Goal: Information Seeking & Learning: Learn about a topic

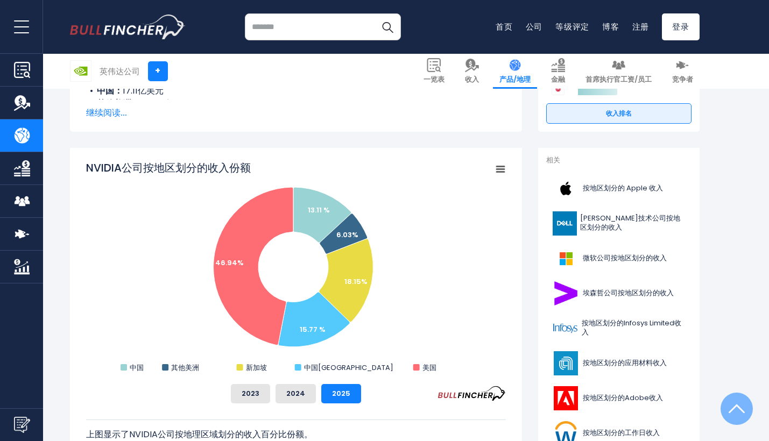
scroll to position [83, 0]
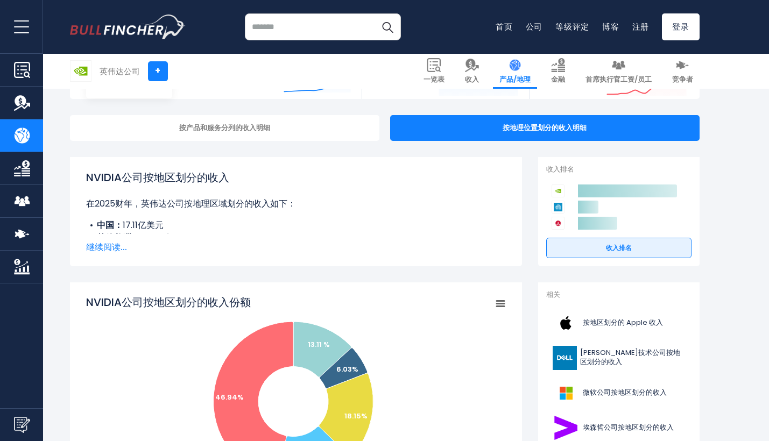
click at [107, 249] on span "继续阅读..." at bounding box center [296, 247] width 420 height 13
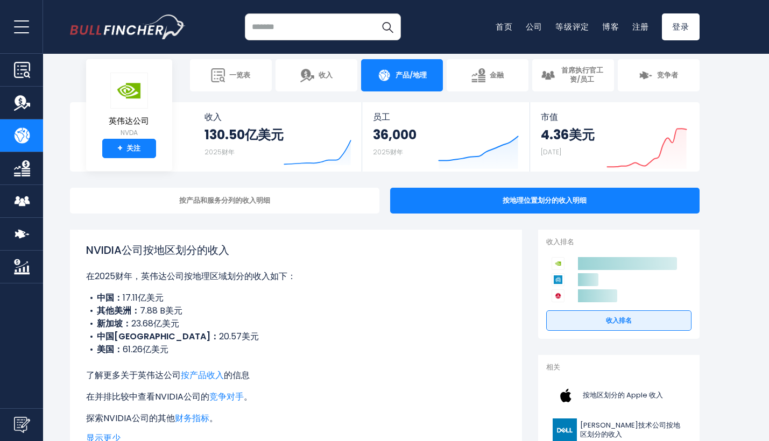
scroll to position [12, 0]
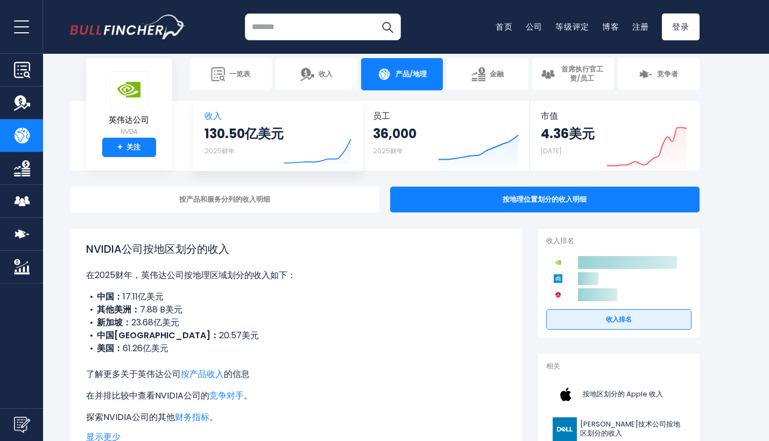
click at [332, 124] on icon "Created with Highcharts 12.1.2" at bounding box center [318, 145] width 68 height 45
click at [222, 122] on link "收入 130.50亿美元 2025财年 Created with Highcharts 12.1.2" at bounding box center [278, 135] width 168 height 69
click at [215, 117] on span "收入" at bounding box center [277, 116] width 147 height 10
click at [212, 187] on div "按产品和服务分列的收入明细" at bounding box center [224, 200] width 309 height 26
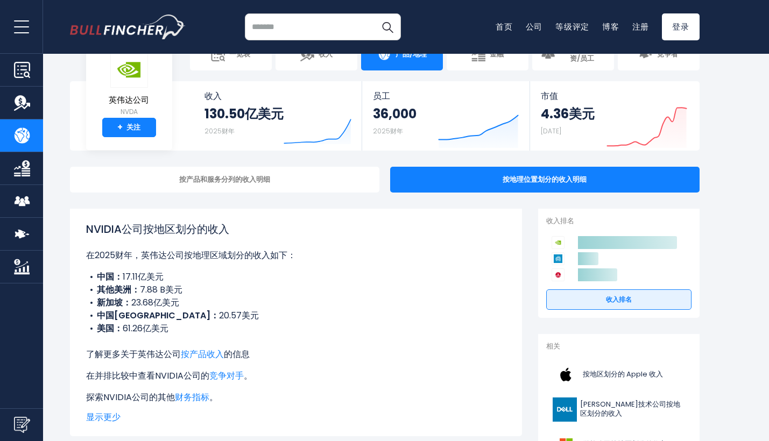
drag, startPoint x: 130, startPoint y: 301, endPoint x: 189, endPoint y: 301, distance: 59.2
drag, startPoint x: 133, startPoint y: 304, endPoint x: 268, endPoint y: 304, distance: 134.5
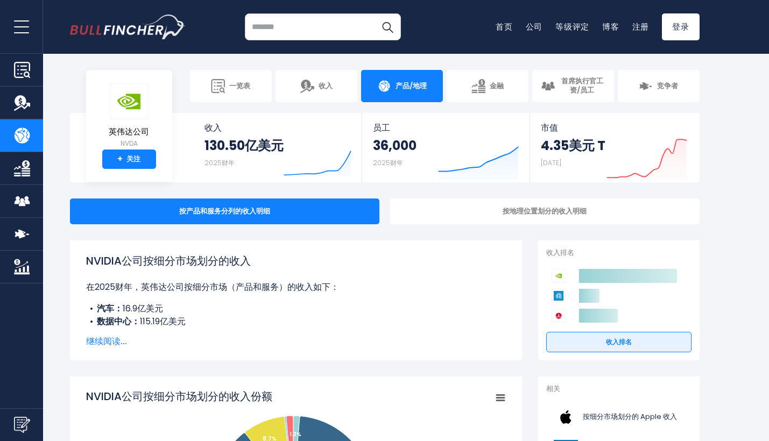
click at [101, 31] on img "转到主页" at bounding box center [128, 27] width 116 height 25
click at [281, 155] on div "130.50亿美元 2025财年" at bounding box center [243, 154] width 79 height 34
click at [267, 147] on strong "130.50亿美元" at bounding box center [243, 145] width 79 height 17
click at [304, 34] on input "search" at bounding box center [323, 26] width 156 height 27
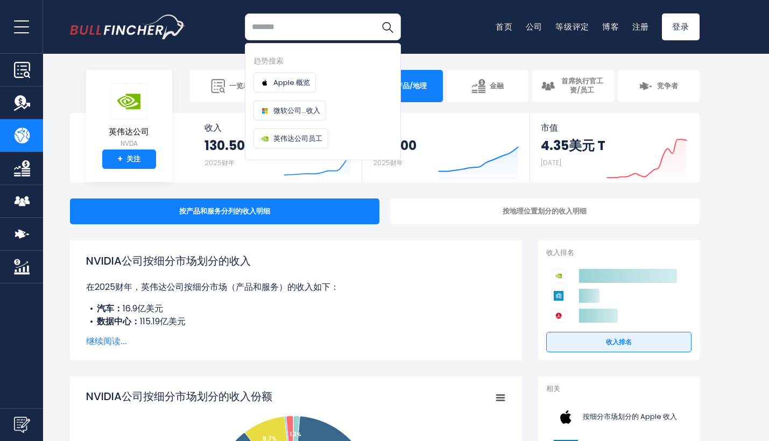
click at [275, 19] on input "search" at bounding box center [323, 26] width 156 height 27
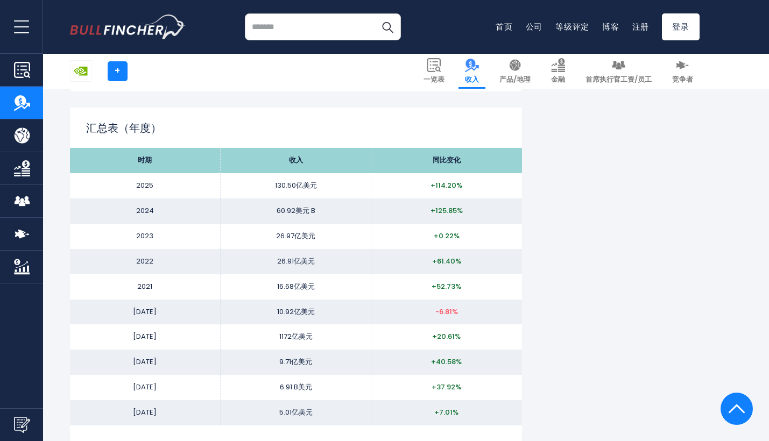
scroll to position [1023, 0]
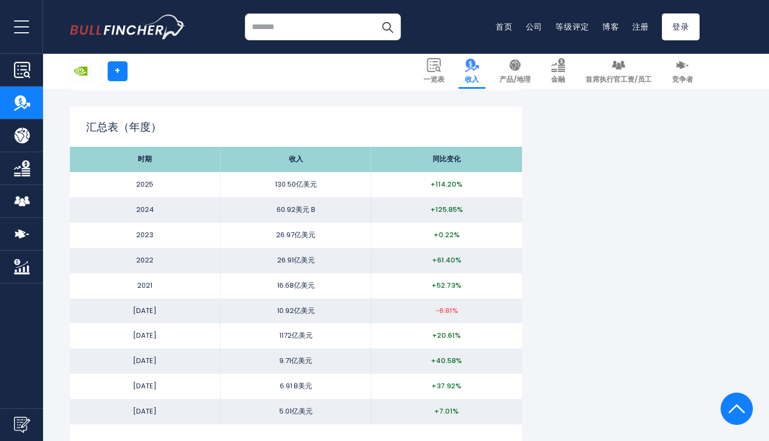
click at [152, 182] on td "2025" at bounding box center [145, 184] width 151 height 25
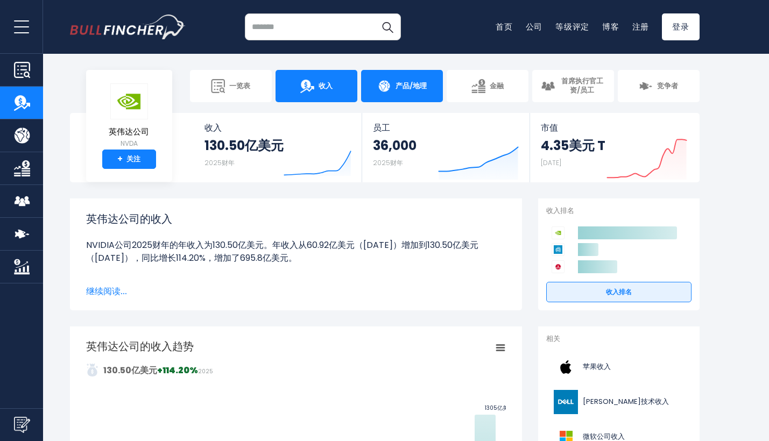
scroll to position [0, 0]
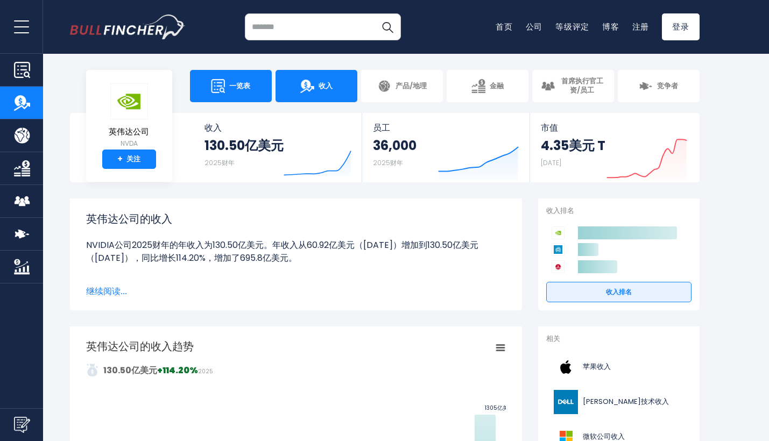
click at [230, 82] on span "一览表" at bounding box center [239, 86] width 21 height 9
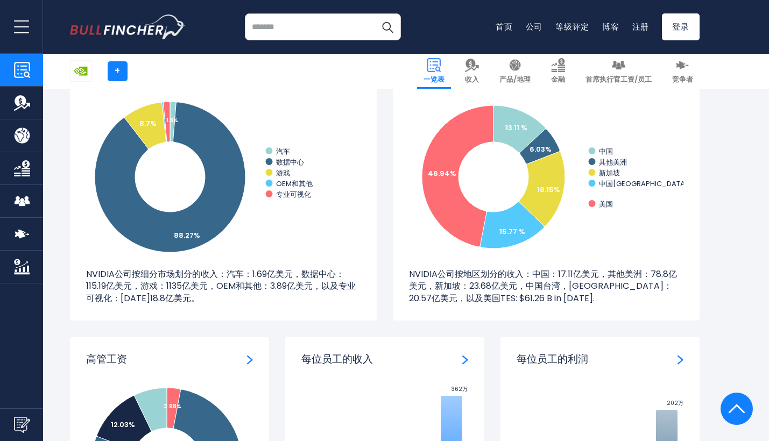
scroll to position [1036, 0]
click at [586, 282] on p "NVIDIA公司按地区划分的收入：中国：17.11亿美元，其他美洲：78.8亿美元，新加坡：23.68亿美元，中国台湾，[GEOGRAPHIC_DATA]：2…" at bounding box center [546, 287] width 274 height 36
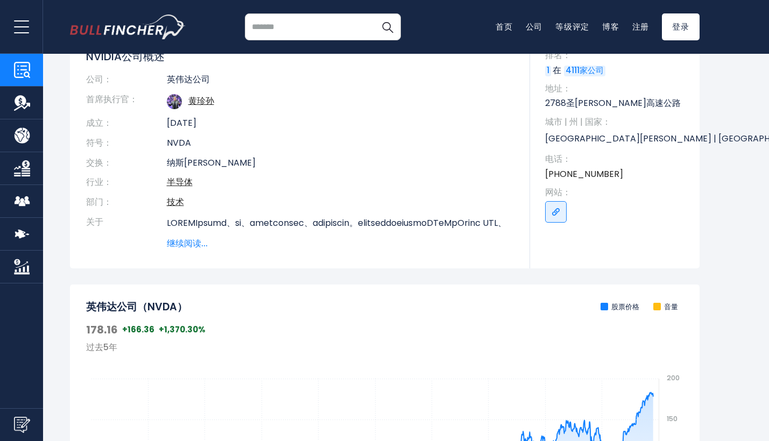
scroll to position [154, 0]
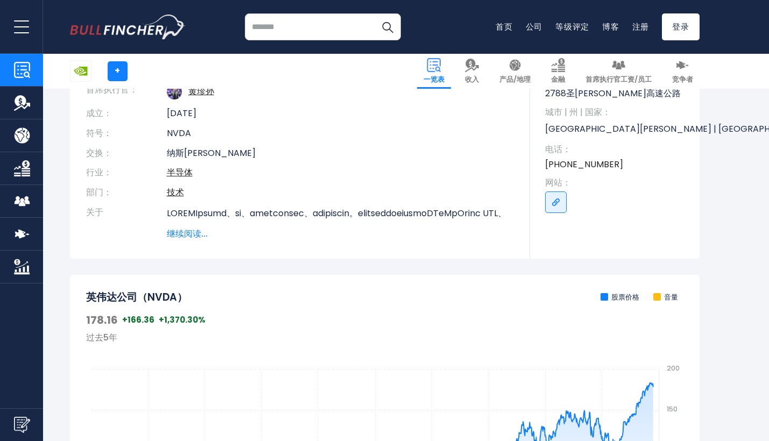
click at [195, 233] on span "继续阅读..." at bounding box center [340, 234] width 347 height 13
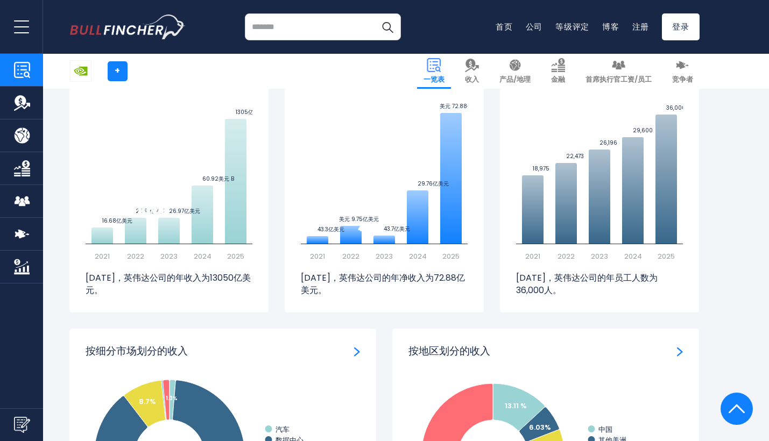
scroll to position [848, 0]
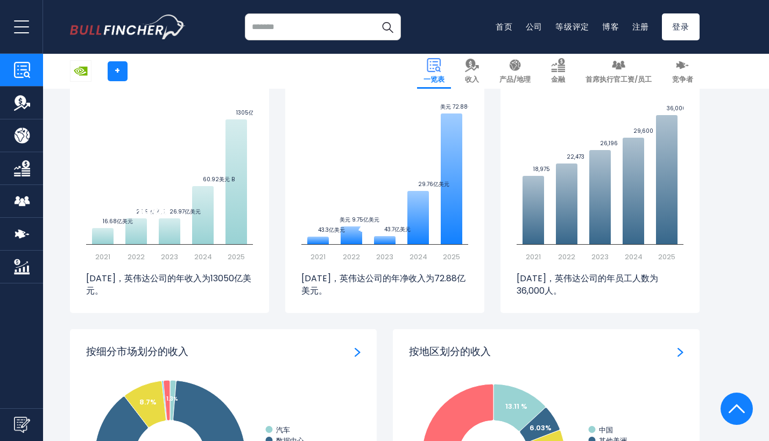
click at [463, 83] on img "净收入" at bounding box center [465, 79] width 6 height 10
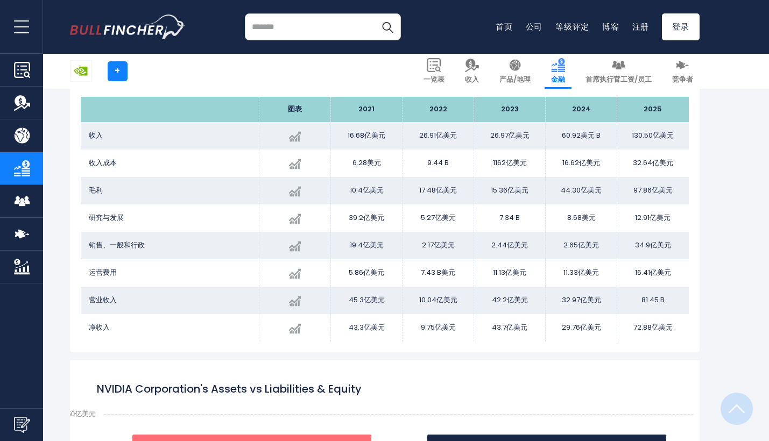
scroll to position [196, 0]
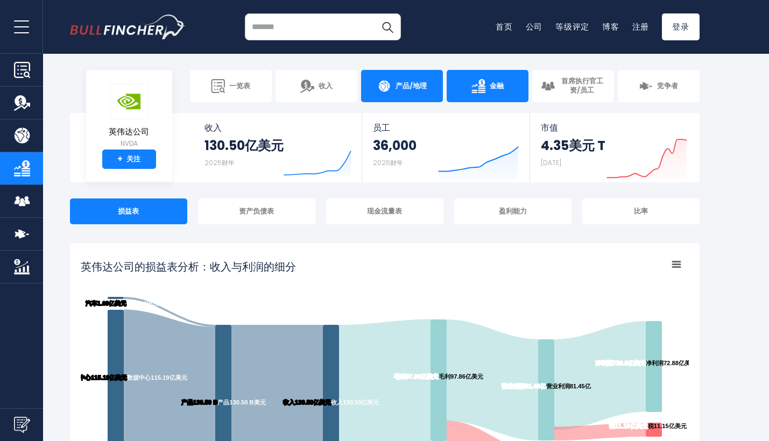
click at [408, 95] on link "产品/地理" at bounding box center [402, 86] width 82 height 32
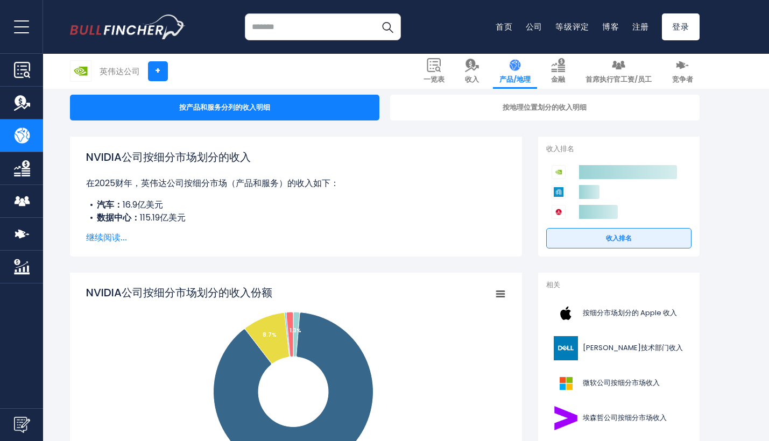
scroll to position [138, 0]
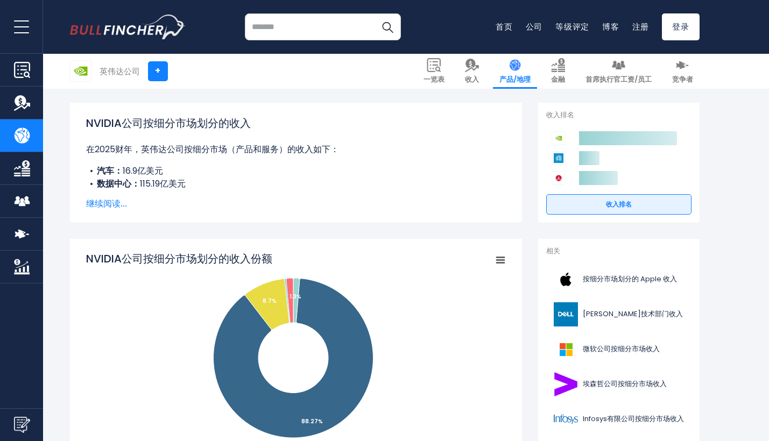
click at [115, 203] on span "继续阅读..." at bounding box center [296, 203] width 420 height 13
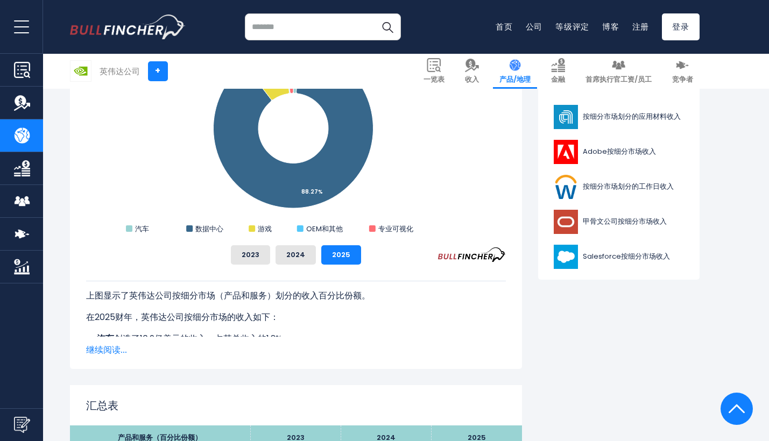
scroll to position [480, 0]
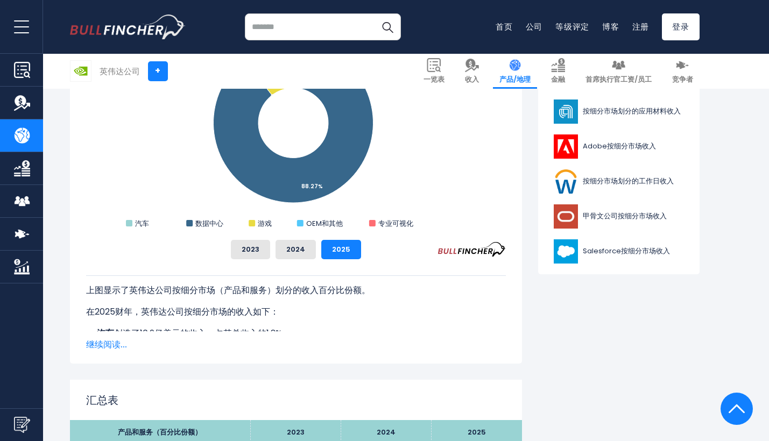
click at [96, 346] on span "继续阅读..." at bounding box center [296, 344] width 420 height 13
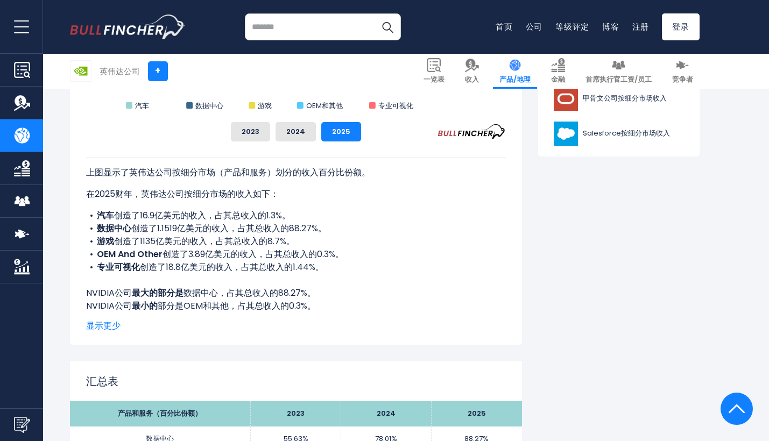
scroll to position [602, 0]
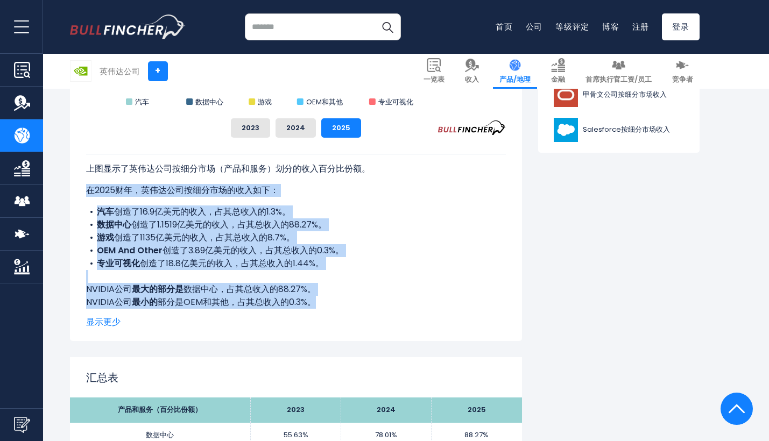
drag, startPoint x: 316, startPoint y: 304, endPoint x: 82, endPoint y: 189, distance: 260.3
click at [82, 189] on div "NVIDIA Corporation's Revenue Share by Segment Created with Highcharts 12.1.2 Ch…" at bounding box center [296, 111] width 452 height 459
copy div "在2025财年，英伟达公司按细分市场的收入如下： 汽车 创造了16.9亿美元的收入，占其总收入的1.3%。 数据中心 创造了1.1519亿美元的收入，占其总收…"
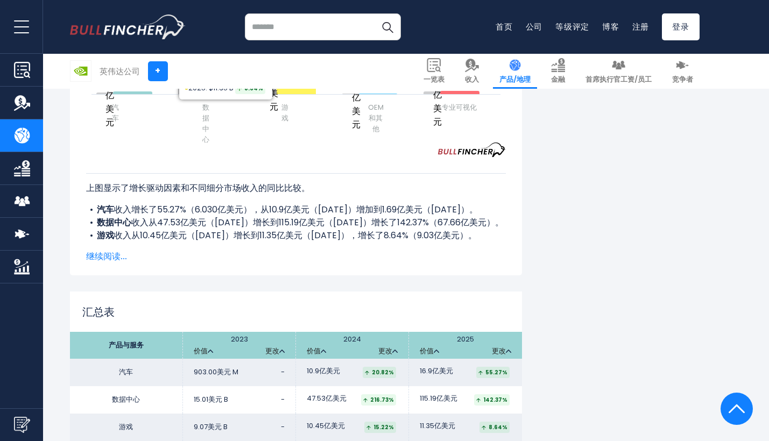
scroll to position [1716, 0]
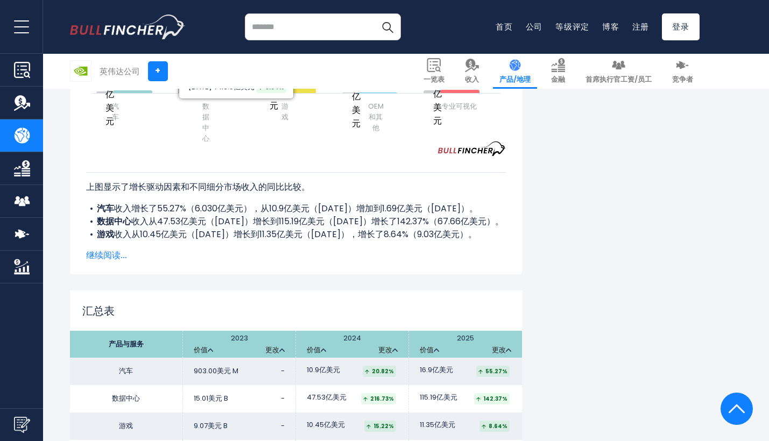
click at [105, 252] on span "继续阅读..." at bounding box center [296, 255] width 420 height 13
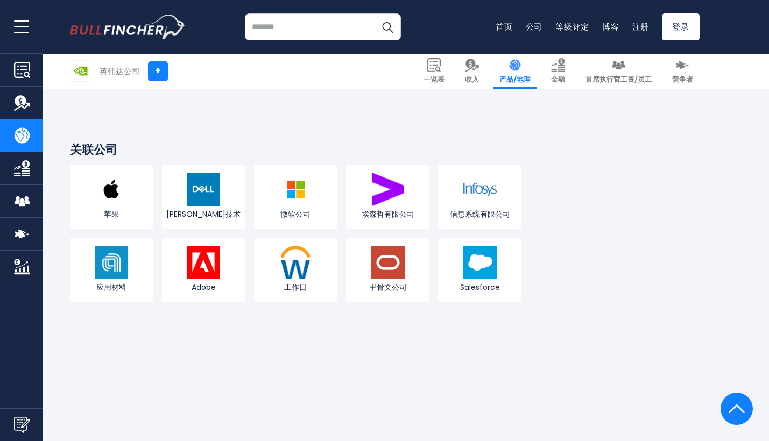
scroll to position [2313, 0]
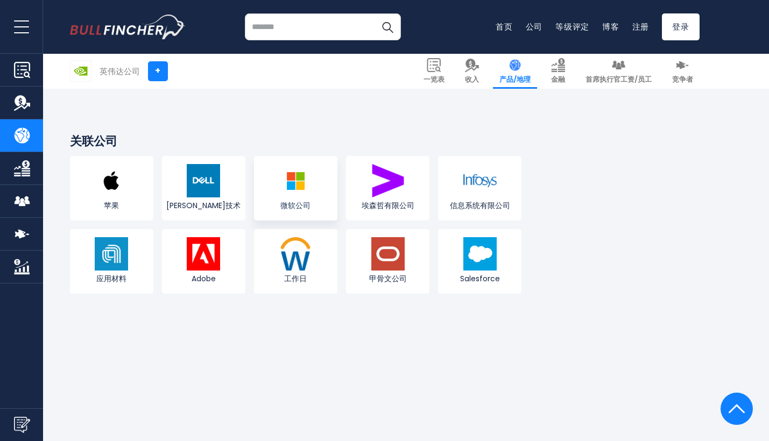
click at [316, 200] on link "微软公司" at bounding box center [295, 188] width 83 height 65
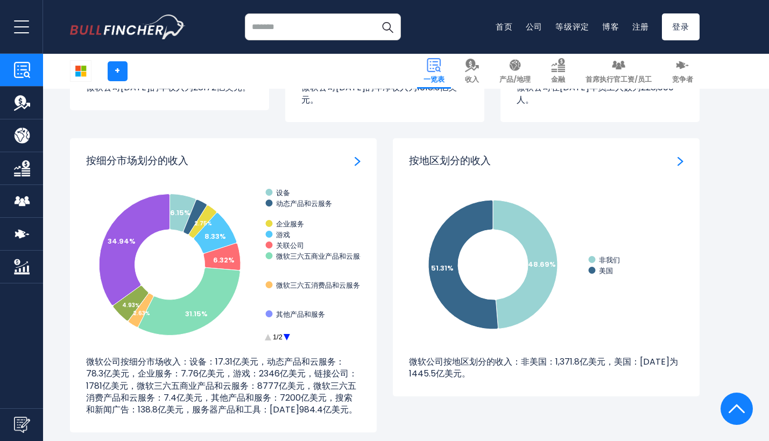
scroll to position [997, 0]
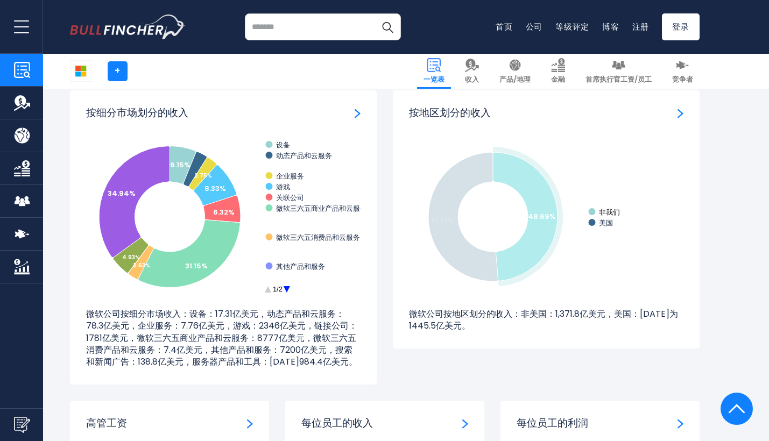
click at [614, 207] on text "非我们" at bounding box center [609, 212] width 21 height 10
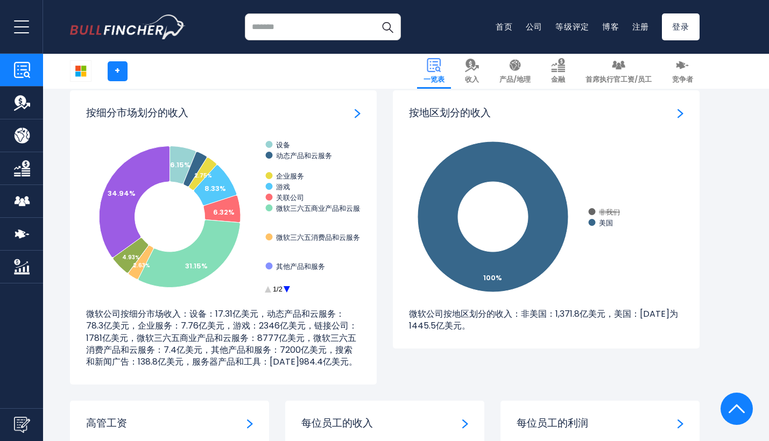
click at [617, 207] on text "非我们" at bounding box center [609, 212] width 21 height 10
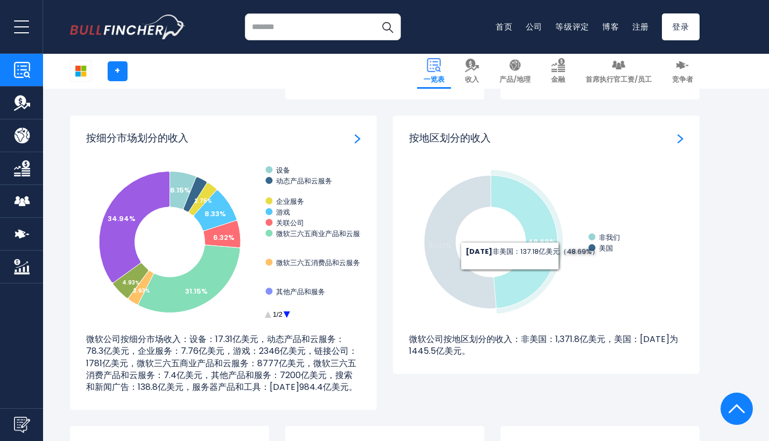
scroll to position [971, 0]
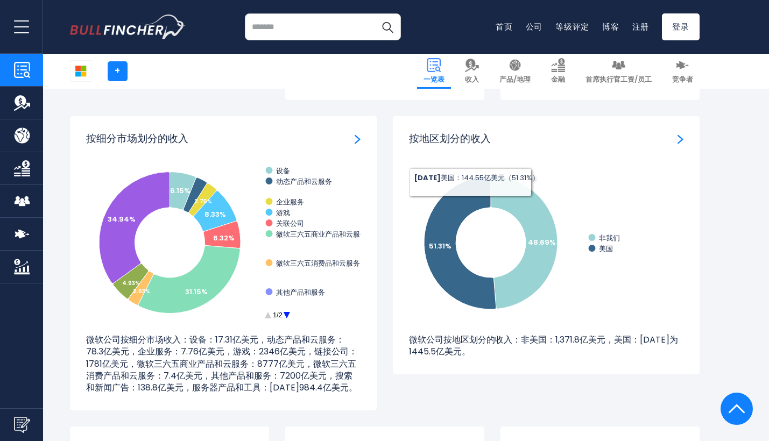
click at [678, 134] on img "按地区划分的收入" at bounding box center [680, 139] width 6 height 10
click at [679, 134] on img "按地区划分的收入" at bounding box center [680, 139] width 6 height 10
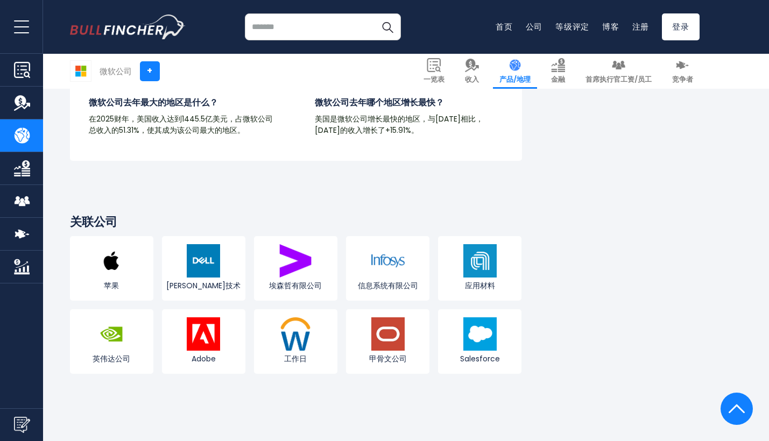
scroll to position [1836, 0]
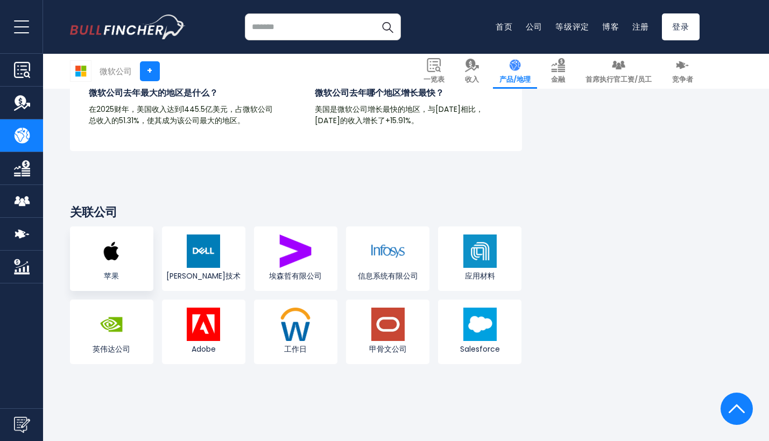
click at [112, 254] on img at bounding box center [111, 251] width 33 height 33
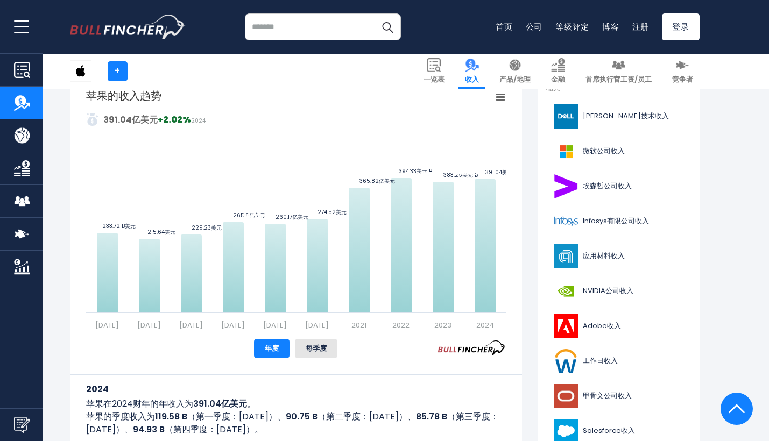
scroll to position [229, 0]
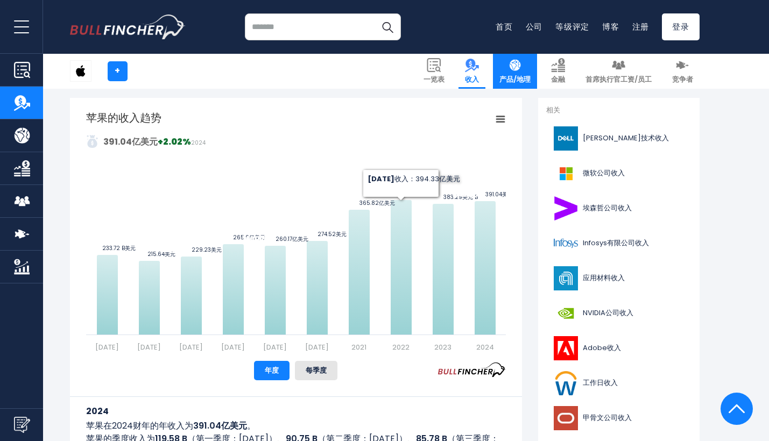
click at [522, 60] on img at bounding box center [515, 65] width 14 height 14
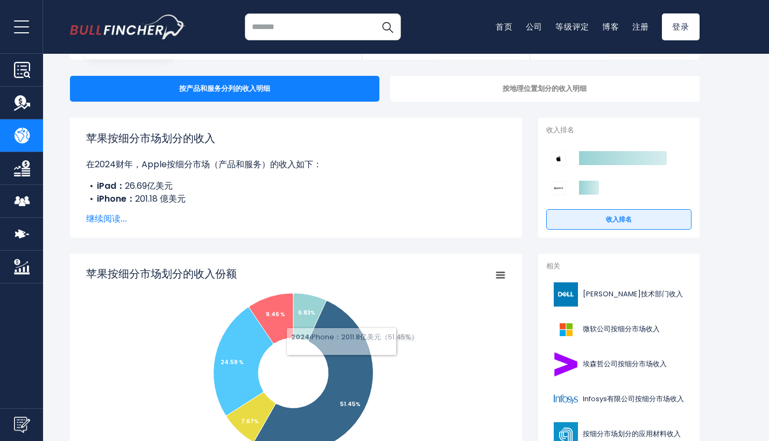
scroll to position [38, 0]
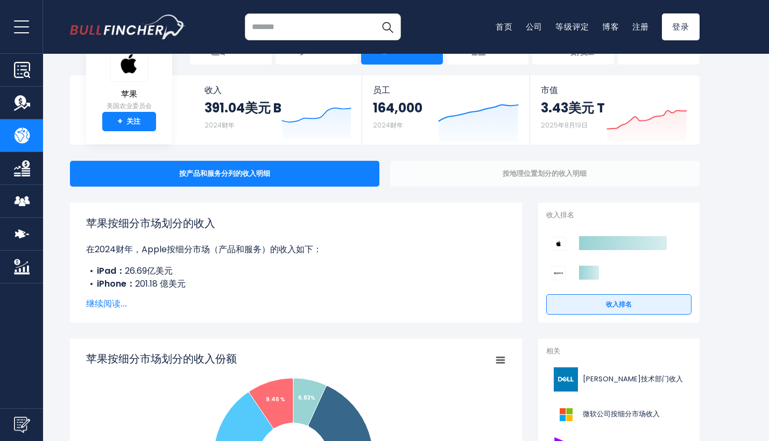
click at [516, 168] on div "按地理位置划分的收入明细" at bounding box center [544, 174] width 309 height 26
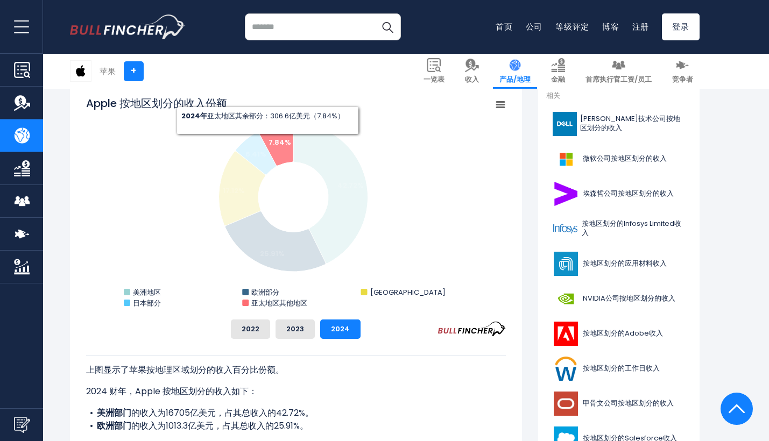
scroll to position [283, 0]
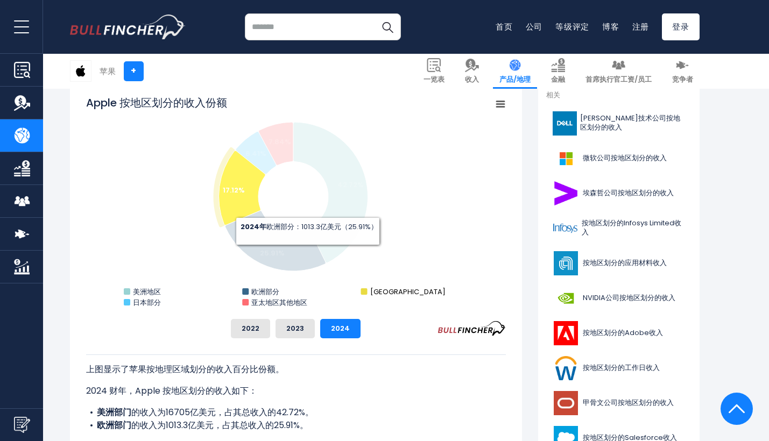
click at [389, 291] on text "大中华区" at bounding box center [407, 292] width 75 height 10
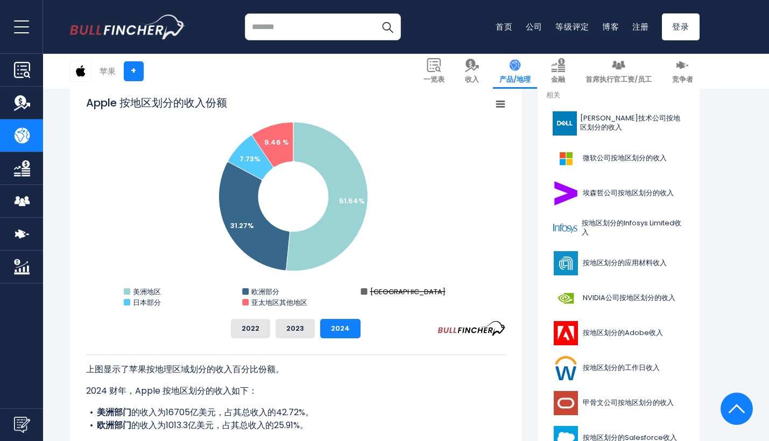
click at [383, 288] on text "大中华区" at bounding box center [407, 292] width 75 height 10
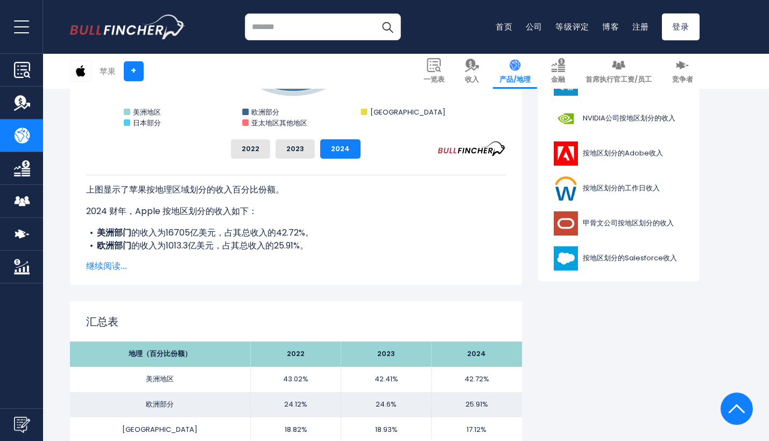
scroll to position [488, 0]
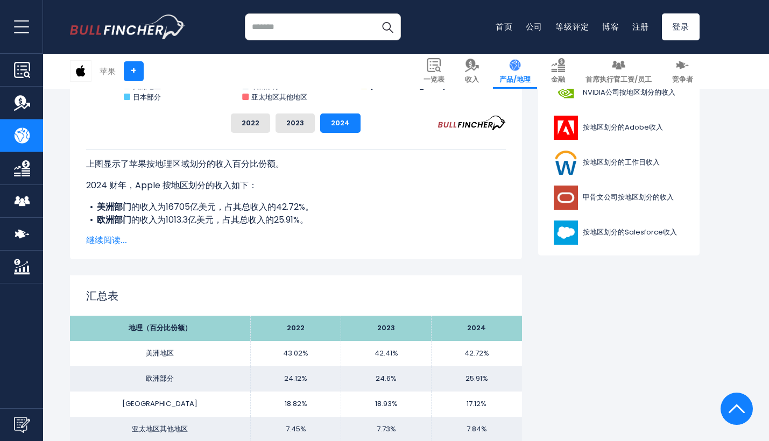
click at [104, 240] on span "继续阅读..." at bounding box center [296, 240] width 420 height 13
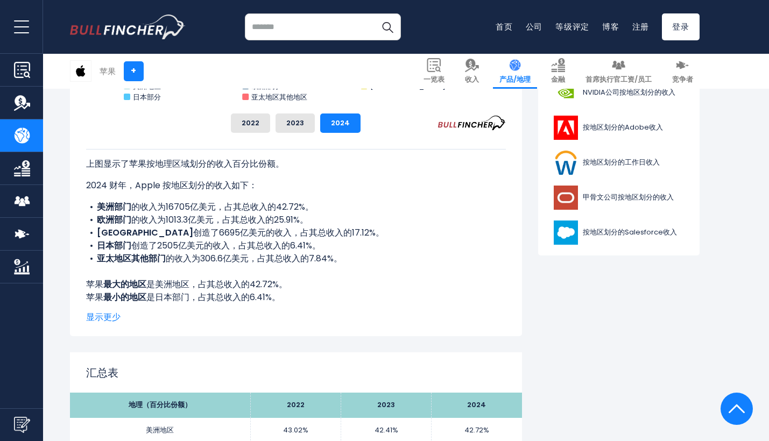
click at [123, 232] on b "大中华区" at bounding box center [145, 232] width 96 height 12
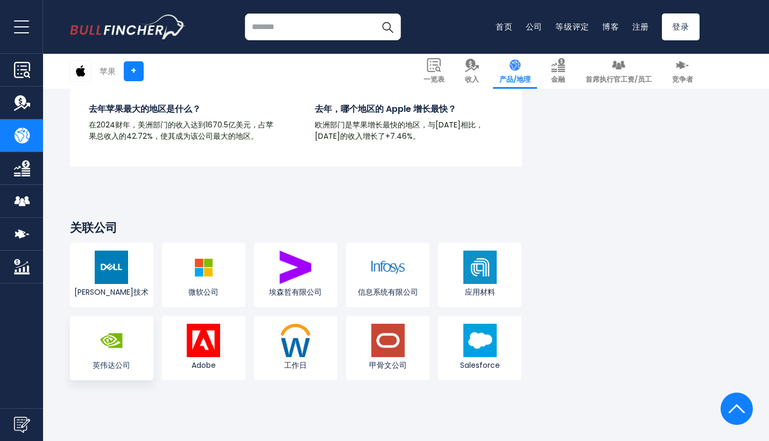
scroll to position [2052, 0]
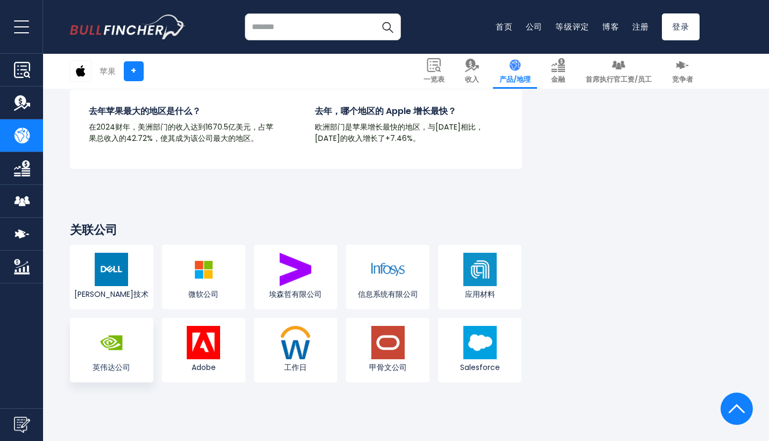
click at [117, 329] on img at bounding box center [111, 342] width 33 height 33
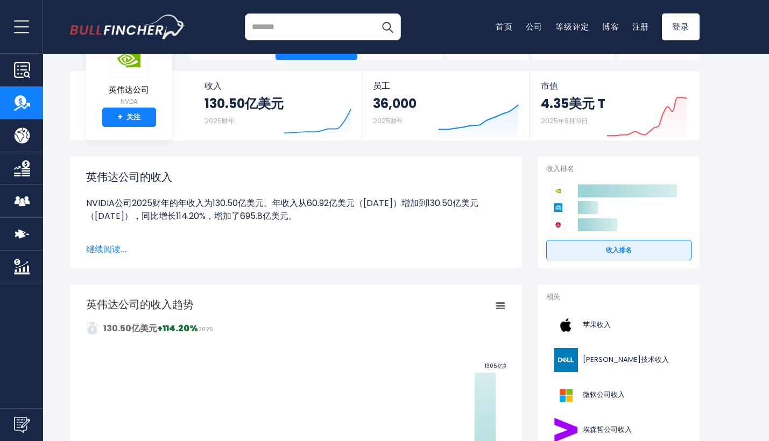
scroll to position [36, 0]
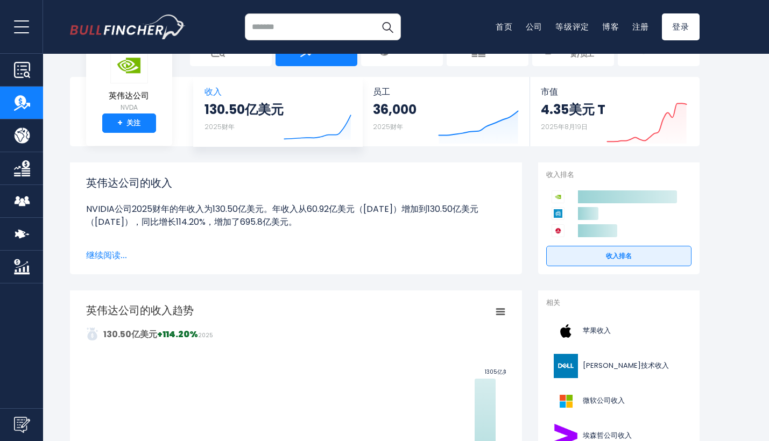
click at [239, 114] on strong "130.50亿美元" at bounding box center [243, 109] width 79 height 17
click at [223, 129] on small "2025财年" at bounding box center [219, 126] width 30 height 9
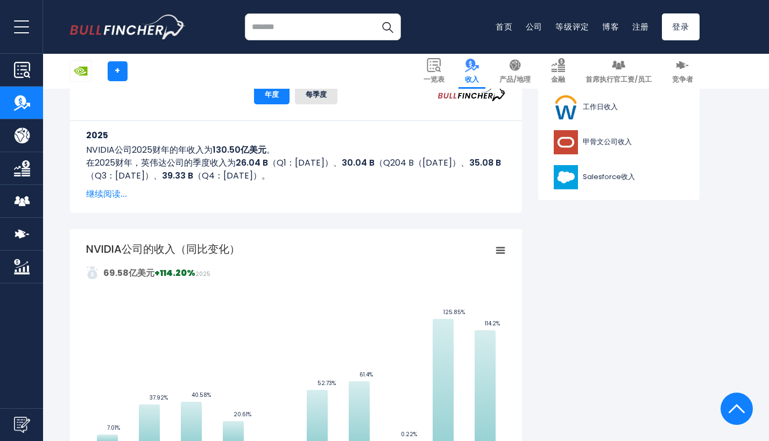
scroll to position [498, 0]
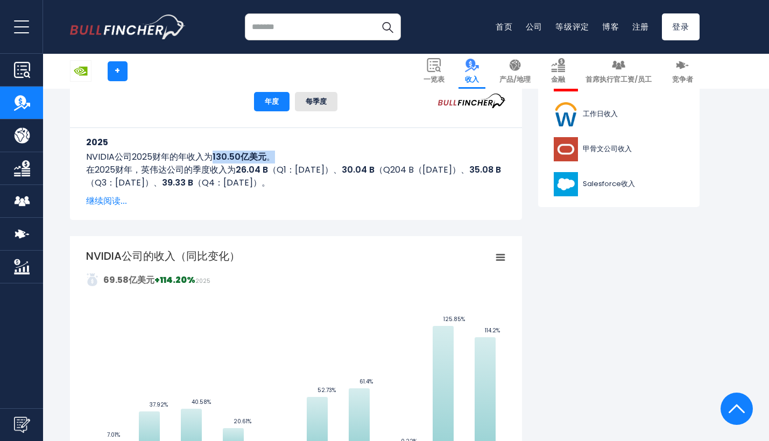
drag, startPoint x: 211, startPoint y: 158, endPoint x: 311, endPoint y: 160, distance: 100.1
click at [312, 161] on p "NVIDIA公司 2025财年的 年收入为 130.50亿美元 。" at bounding box center [296, 157] width 420 height 13
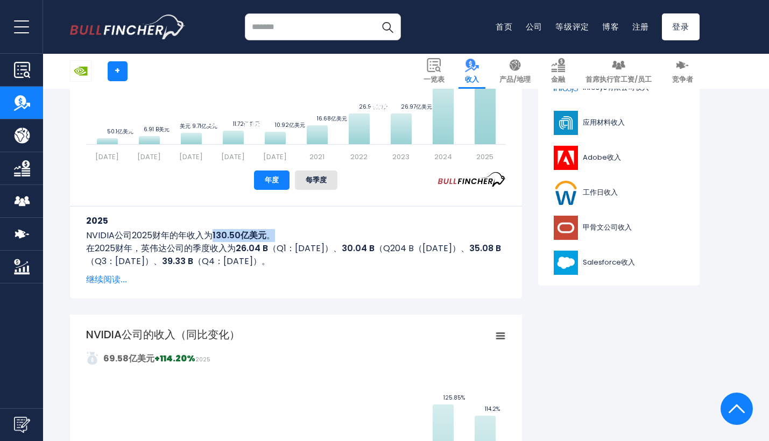
scroll to position [415, 0]
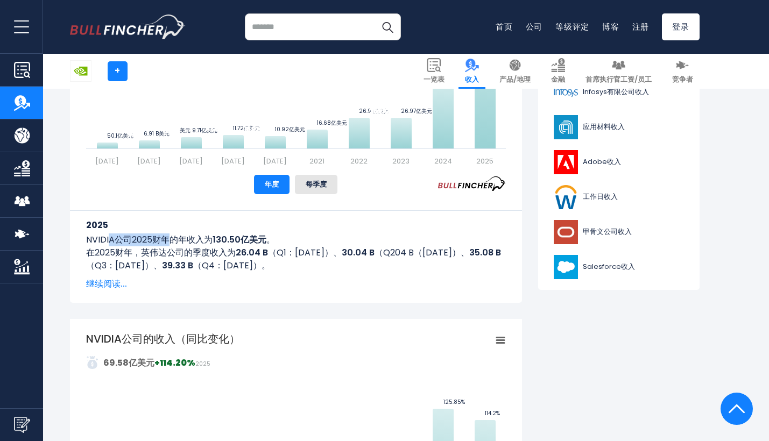
drag, startPoint x: 166, startPoint y: 241, endPoint x: 107, endPoint y: 241, distance: 59.2
click at [107, 241] on p "NVIDIA公司 2025财年的 年收入为 130.50亿美元 。" at bounding box center [296, 239] width 420 height 13
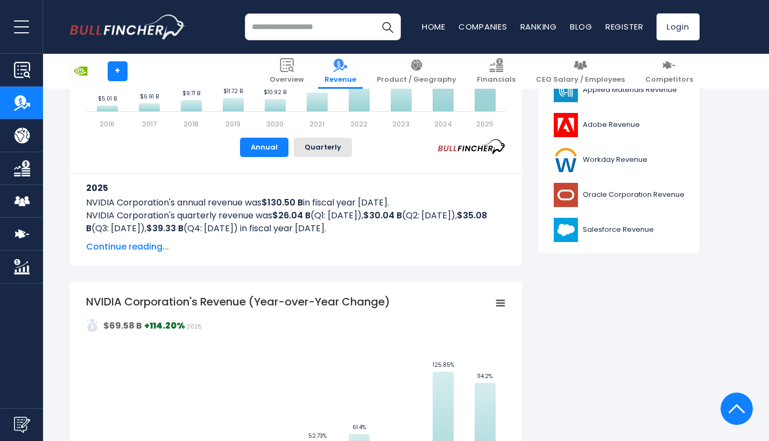
drag, startPoint x: 81, startPoint y: 201, endPoint x: 449, endPoint y: 196, distance: 368.0
click at [449, 196] on div "2025 NVIDIA Corporation's annual revenue was $130.50 B in fiscal year 2025. NVI…" at bounding box center [296, 203] width 452 height 60
drag, startPoint x: 83, startPoint y: 202, endPoint x: 429, endPoint y: 205, distance: 345.9
click at [429, 205] on div "2025 NVIDIA Corporation's annual revenue was $130.50 B in fiscal year 2025. NVI…" at bounding box center [296, 203] width 452 height 60
copy p "NVIDIA Corporation's annual revenue was $130.50 B in fiscal year 2025."
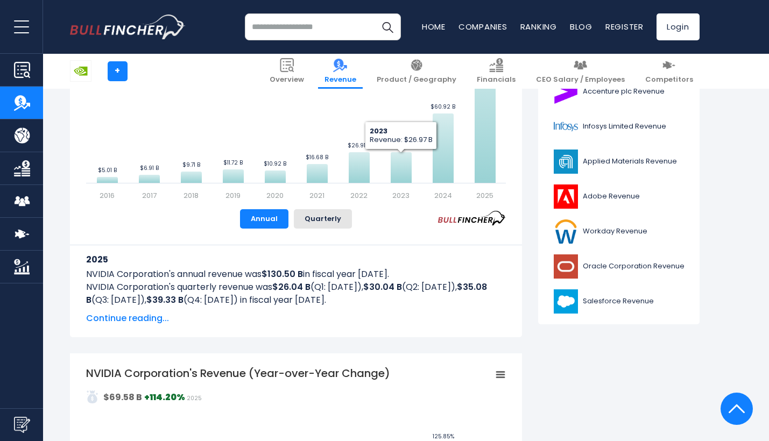
scroll to position [429, 0]
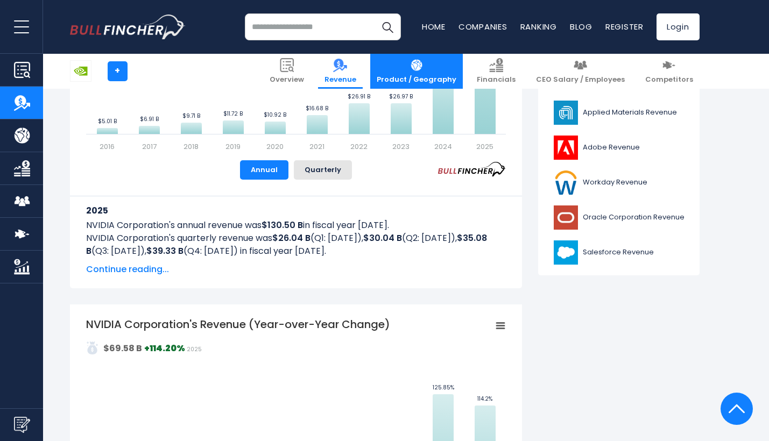
click at [423, 66] on img at bounding box center [416, 65] width 14 height 14
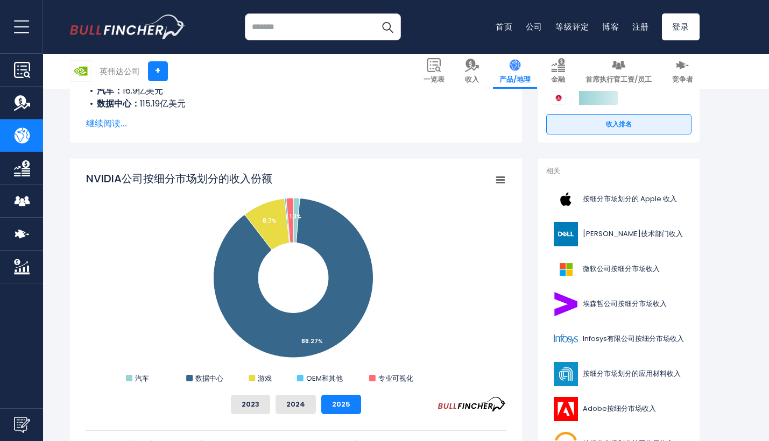
scroll to position [220, 0]
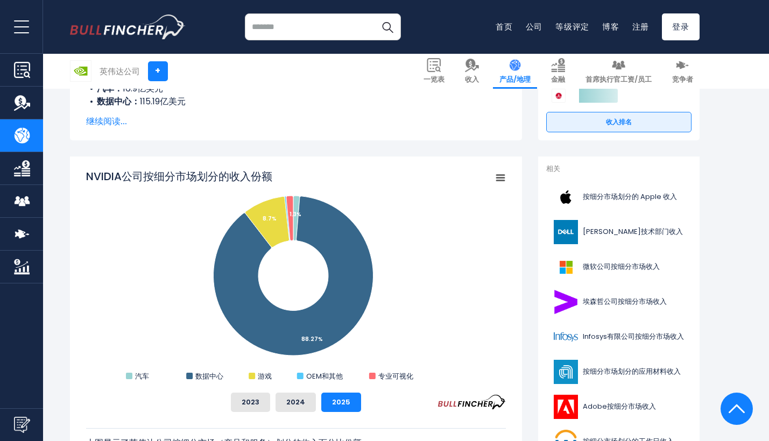
click at [502, 176] on g "Chart context menu" at bounding box center [499, 178] width 15 height 15
click at [413, 182] on rect "NVIDIA公司按细分市场划分的收入份额" at bounding box center [296, 276] width 420 height 215
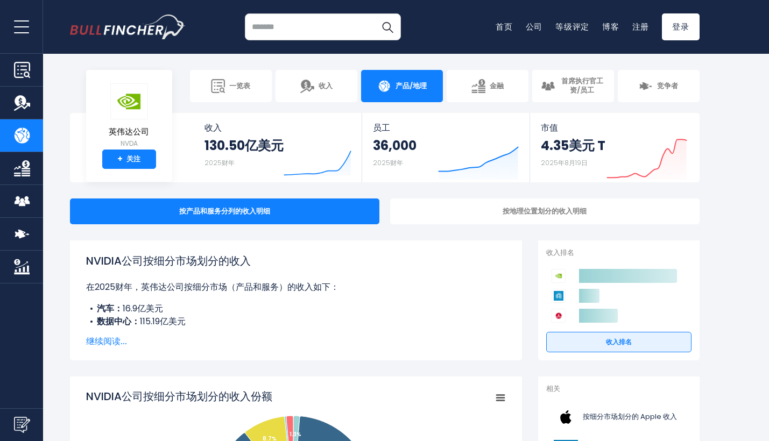
scroll to position [0, 0]
click at [483, 215] on div "按地理位置划分的收入明细" at bounding box center [544, 212] width 309 height 26
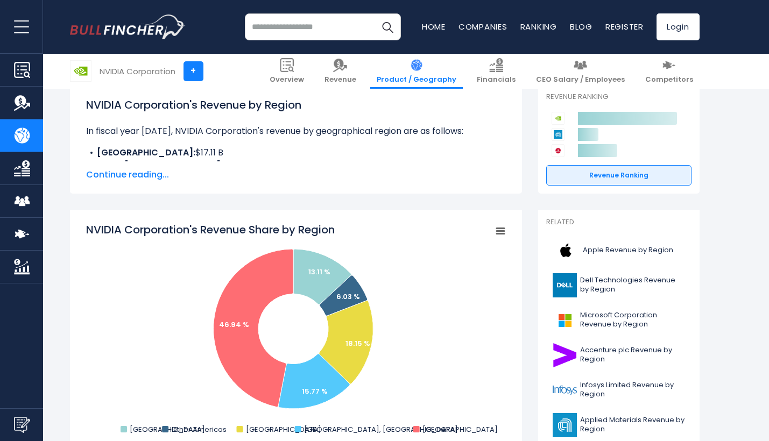
scroll to position [173, 0]
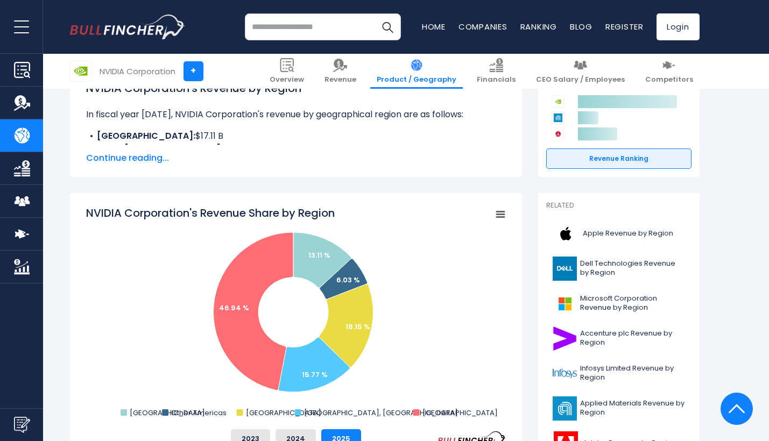
click at [148, 159] on span "Continue reading..." at bounding box center [296, 158] width 420 height 13
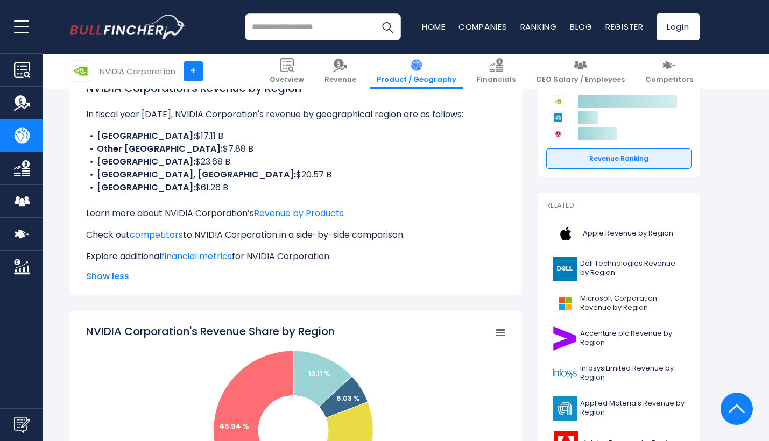
drag, startPoint x: 154, startPoint y: 137, endPoint x: 130, endPoint y: 137, distance: 24.8
click at [130, 137] on li "CHINA: $17.11 B" at bounding box center [296, 136] width 420 height 13
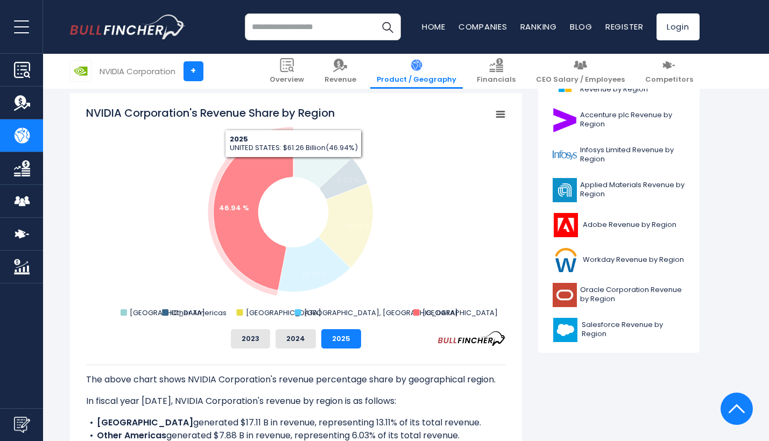
scroll to position [392, 0]
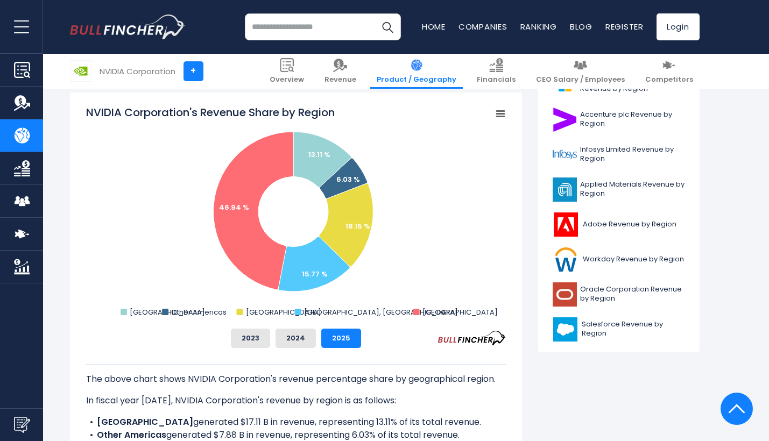
click at [504, 111] on icon "NVIDIA Corporation's Revenue Share by Region" at bounding box center [501, 113] width 8 height 5
click at [472, 179] on li "Download PNG Image" at bounding box center [463, 180] width 79 height 15
click at [501, 108] on rect "NVIDIA Corporation's Revenue Share by Region" at bounding box center [499, 114] width 15 height 15
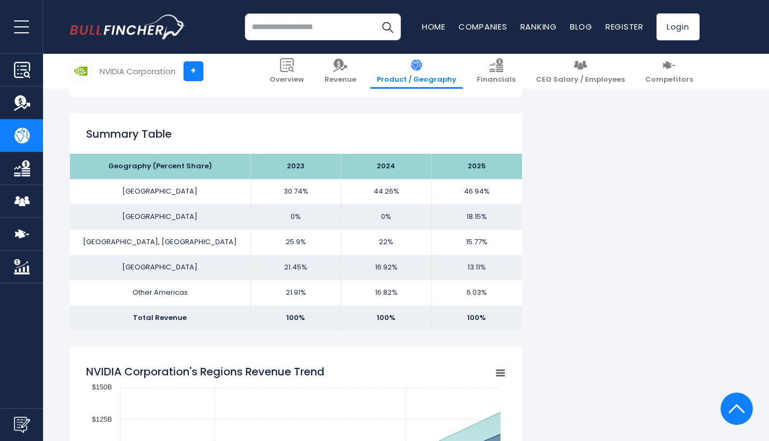
scroll to position [842, 0]
